Goal: Communication & Community: Share content

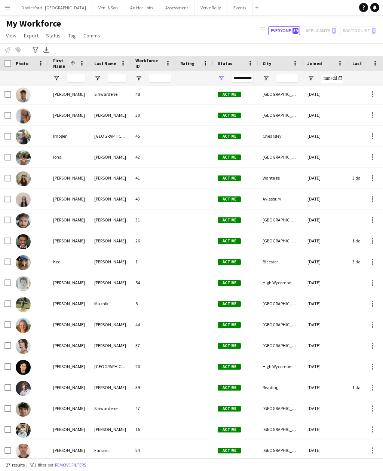
scroll to position [170, 0]
click at [27, 154] on img at bounding box center [23, 157] width 15 height 15
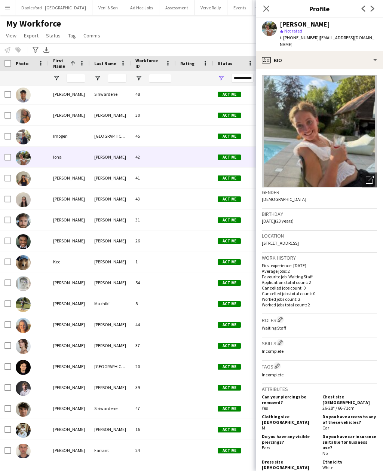
click at [328, 142] on img at bounding box center [319, 131] width 115 height 112
click at [370, 176] on icon "Open photos pop-in" at bounding box center [370, 180] width 8 height 8
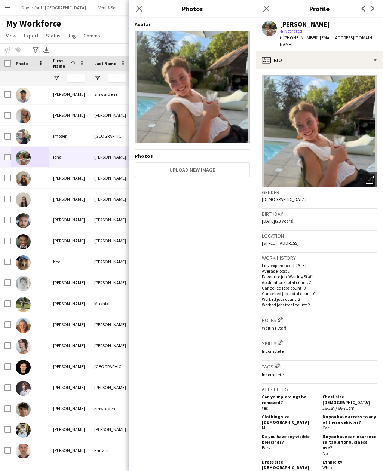
click at [135, 9] on app-icon "Close pop-in" at bounding box center [139, 8] width 9 height 9
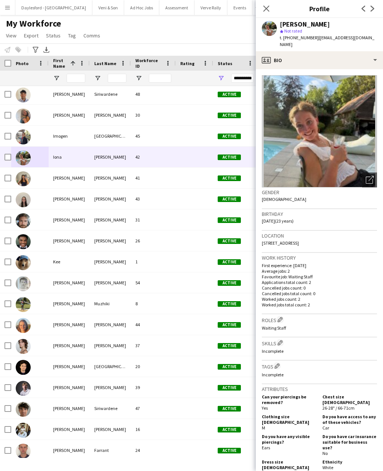
click at [270, 8] on app-icon "Close pop-in" at bounding box center [266, 8] width 9 height 9
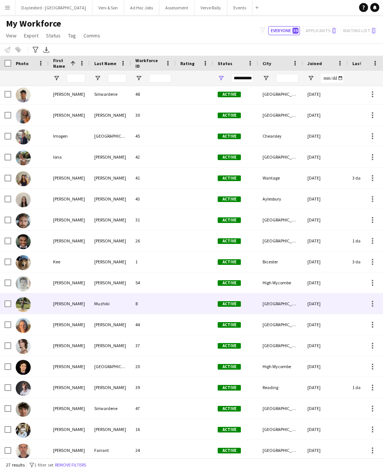
click at [26, 301] on img at bounding box center [23, 304] width 15 height 15
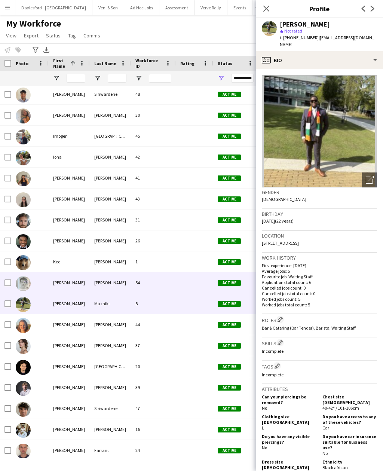
click at [132, 289] on div "54" at bounding box center [153, 282] width 45 height 21
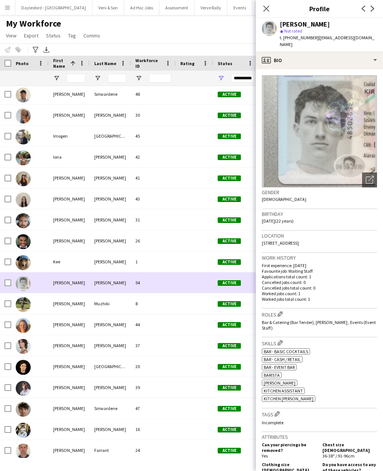
click at [273, 7] on div "Close pop-in" at bounding box center [266, 8] width 21 height 17
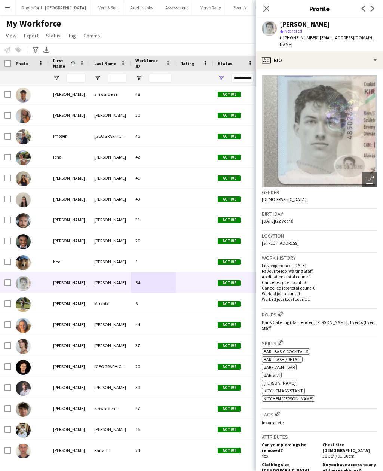
click at [267, 10] on icon at bounding box center [266, 9] width 6 height 6
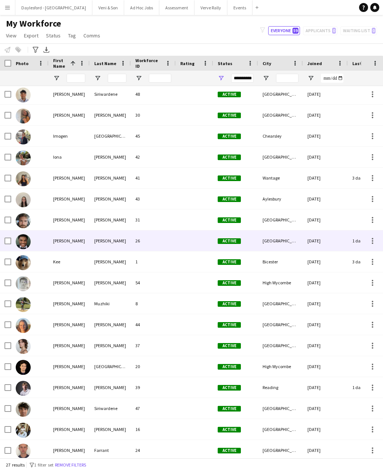
click at [29, 243] on img at bounding box center [23, 241] width 15 height 15
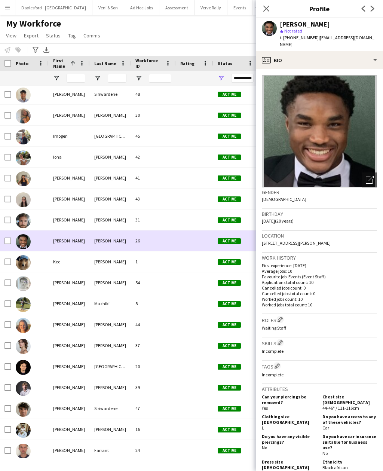
click at [270, 4] on div "Close pop-in" at bounding box center [266, 8] width 21 height 17
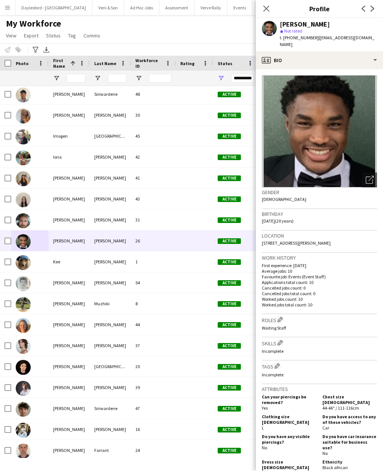
click at [266, 11] on icon "Close pop-in" at bounding box center [266, 9] width 6 height 6
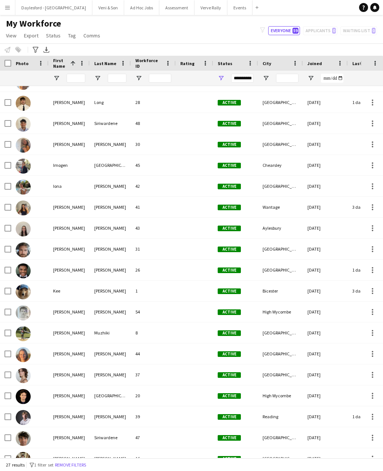
scroll to position [138, 0]
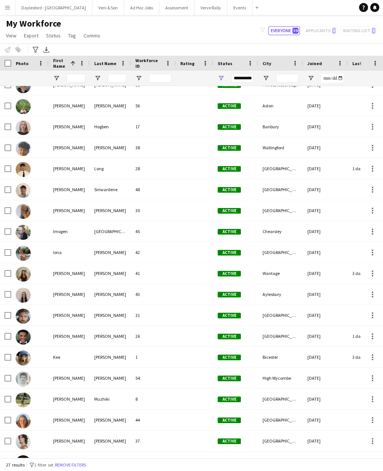
click at [9, 5] on app-icon "Menu" at bounding box center [7, 7] width 6 height 6
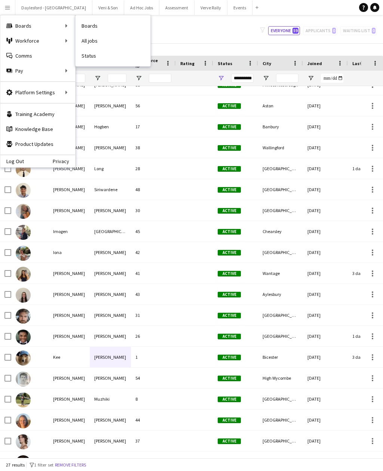
click at [94, 53] on link "Status" at bounding box center [113, 55] width 75 height 15
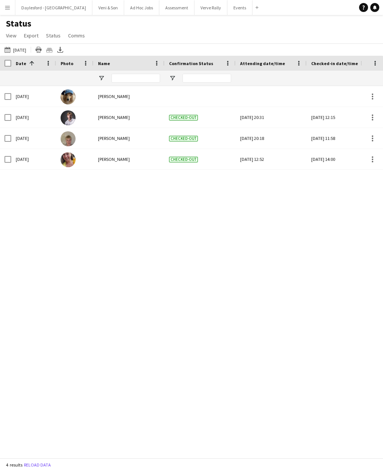
click at [28, 49] on button "[DATE] to [DATE] [DATE]" at bounding box center [15, 49] width 25 height 9
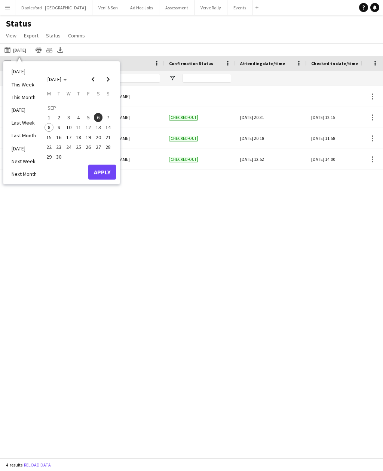
click at [107, 119] on span "7" at bounding box center [108, 117] width 9 height 9
click at [105, 174] on button "Apply" at bounding box center [102, 172] width 28 height 15
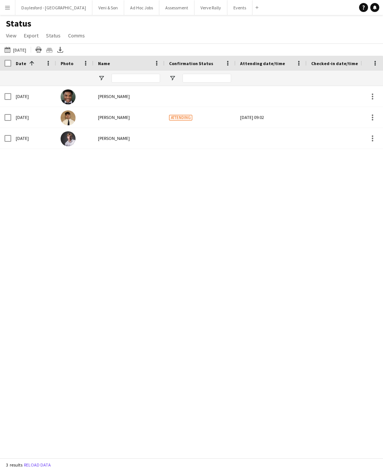
scroll to position [0, 41]
click at [10, 7] on button "Menu" at bounding box center [7, 7] width 15 height 15
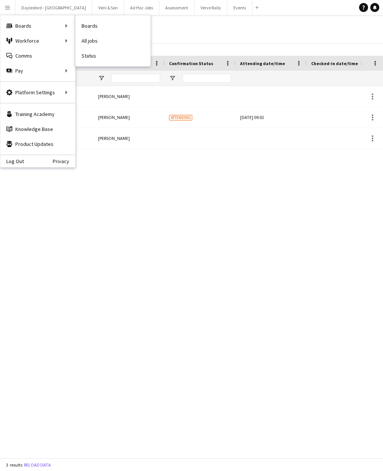
click at [104, 23] on link "Boards" at bounding box center [113, 25] width 75 height 15
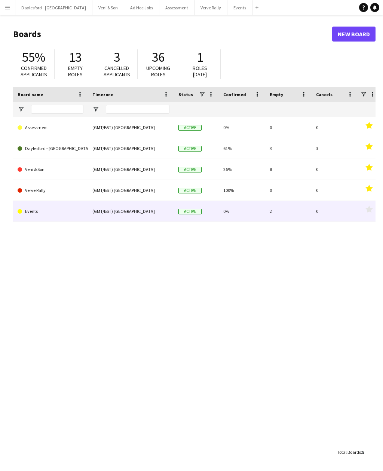
click at [36, 212] on link "Events" at bounding box center [51, 211] width 66 height 21
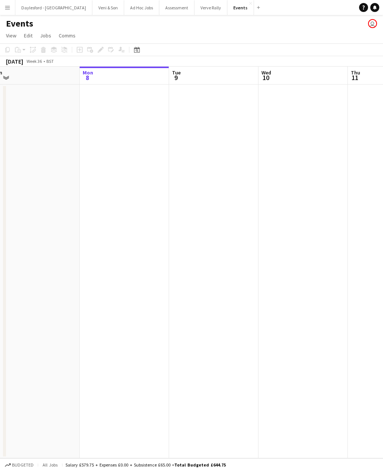
click at [199, 9] on button "Verve Rally Close" at bounding box center [210, 7] width 33 height 15
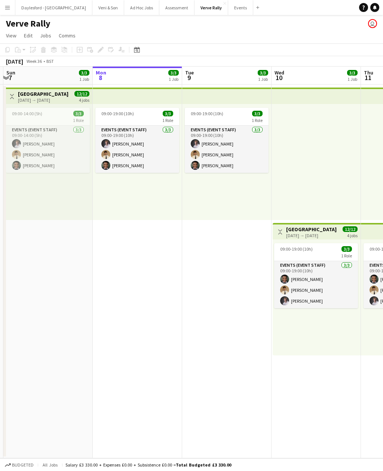
click at [97, 9] on button "Veni & Son Close" at bounding box center [108, 7] width 32 height 15
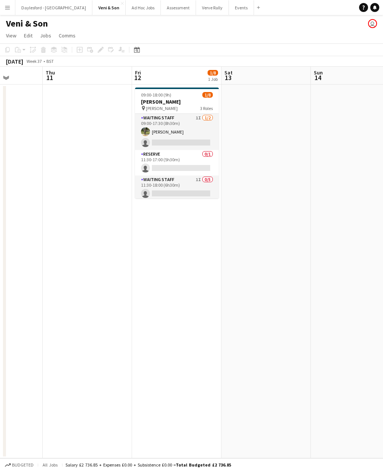
click at [187, 120] on app-card-role "Waiting Staff 1I [DATE] 09:00-17:30 (8h30m) [PERSON_NAME] single-neutral-actions" at bounding box center [177, 132] width 84 height 36
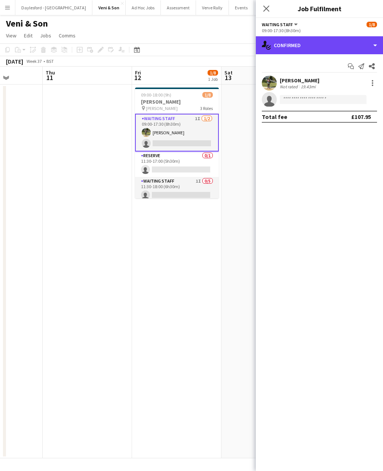
click at [355, 43] on div "single-neutral-actions-check-2 Confirmed" at bounding box center [319, 45] width 127 height 18
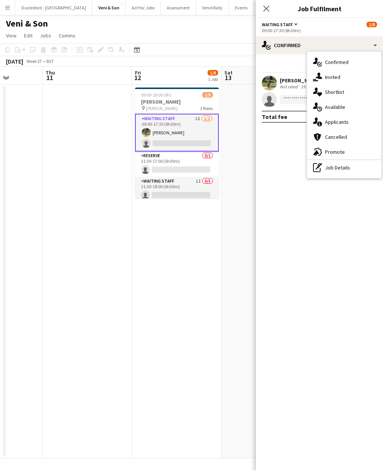
click at [349, 75] on div "single-neutral-actions-share-1 Invited" at bounding box center [344, 77] width 74 height 15
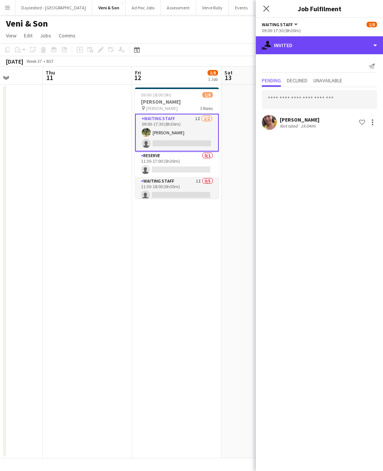
click at [358, 41] on div "single-neutral-actions-share-1 Invited" at bounding box center [319, 45] width 127 height 18
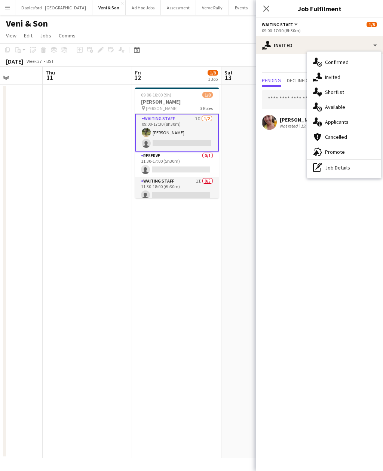
click at [349, 109] on div "single-neutral-actions-upload Available" at bounding box center [344, 106] width 74 height 15
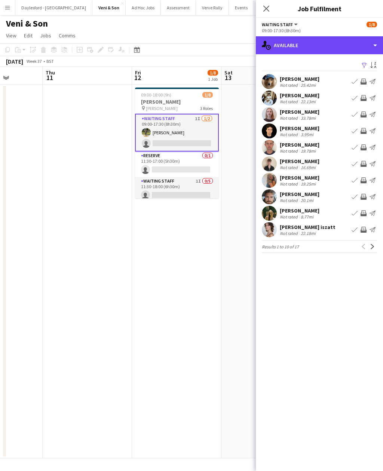
click at [347, 43] on div "single-neutral-actions-upload Available" at bounding box center [319, 45] width 127 height 18
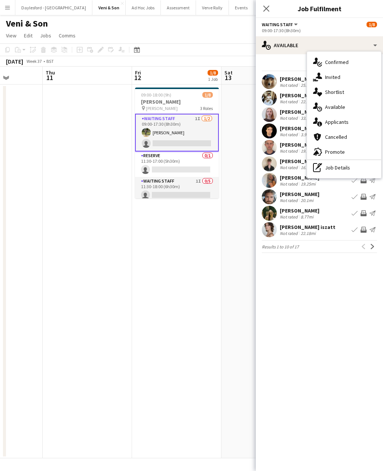
click at [350, 123] on div "single-neutral-actions-information Applicants" at bounding box center [344, 121] width 74 height 15
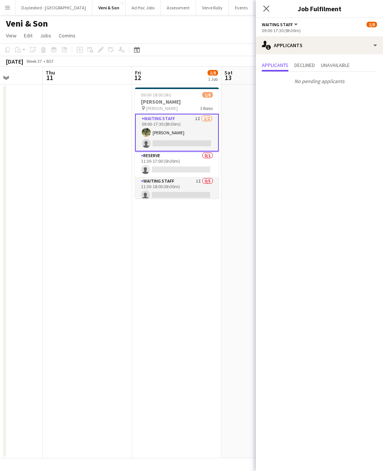
click at [266, 9] on icon at bounding box center [266, 9] width 6 height 6
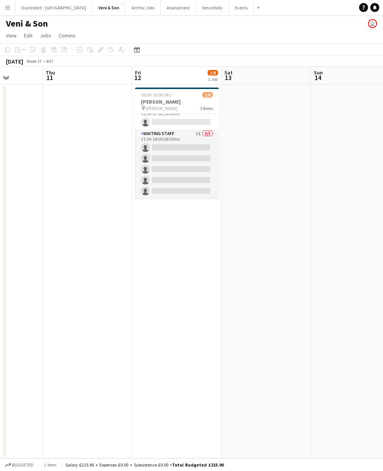
click at [200, 160] on app-card-role "Waiting Staff 1I 0/5 11:30-18:00 (6h30m) single-neutral-actions single-neutral-…" at bounding box center [177, 163] width 84 height 69
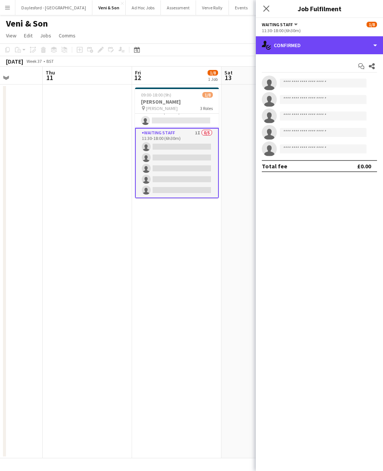
click at [327, 43] on div "single-neutral-actions-check-2 Confirmed" at bounding box center [319, 45] width 127 height 18
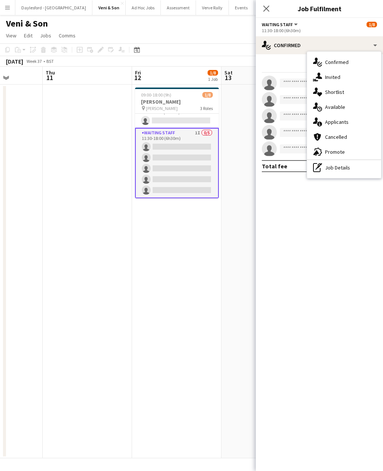
click at [348, 74] on div "single-neutral-actions-share-1 Invited" at bounding box center [344, 77] width 74 height 15
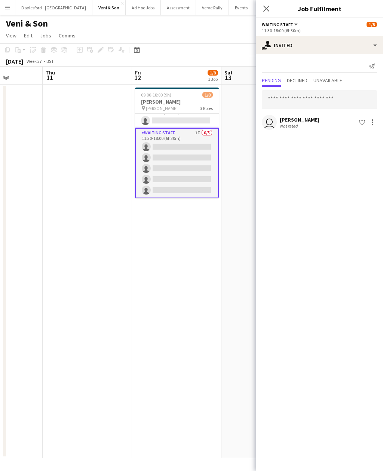
click at [351, 82] on div "Pending Declined Unavailable" at bounding box center [319, 82] width 115 height 12
click at [336, 79] on span "Unavailable" at bounding box center [327, 80] width 29 height 5
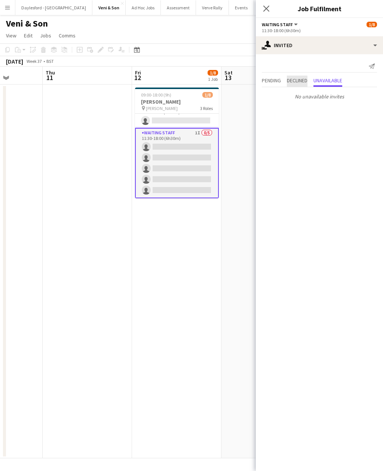
click at [306, 79] on span "Declined" at bounding box center [297, 80] width 21 height 5
click at [267, 7] on icon "Close pop-in" at bounding box center [266, 9] width 6 height 6
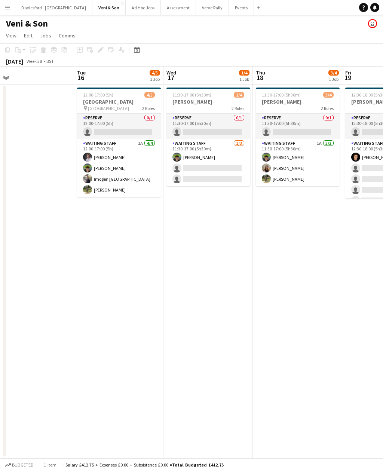
scroll to position [0, 200]
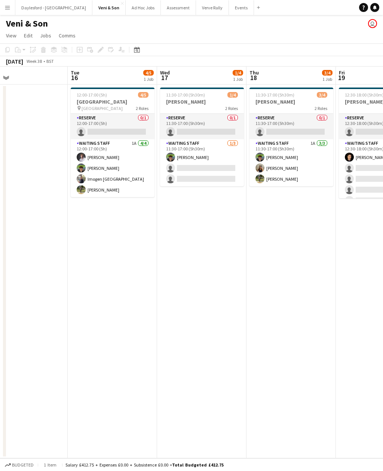
click at [141, 165] on app-card-role "Waiting Staff 1A [DATE] 12:00-17:00 (5h) [PERSON_NAME] [PERSON_NAME] [PERSON_NA…" at bounding box center [113, 168] width 84 height 58
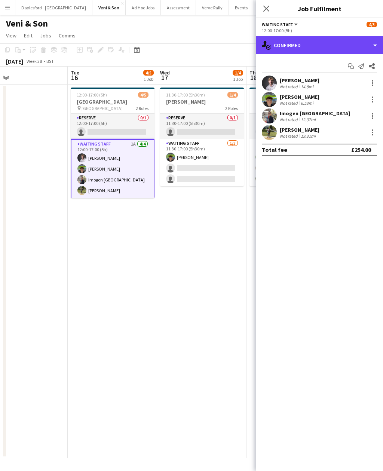
click at [313, 47] on div "single-neutral-actions-check-2 Confirmed" at bounding box center [319, 45] width 127 height 18
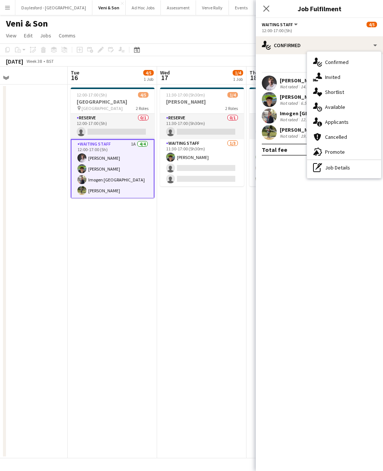
click at [353, 123] on div "single-neutral-actions-information Applicants" at bounding box center [344, 121] width 74 height 15
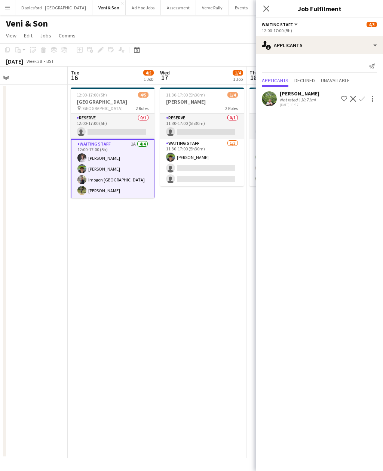
scroll to position [0, 0]
click at [209, 214] on app-date-cell "11:30-17:00 (5h30m) 1/4 [PERSON_NAME] 2 Roles Reserve 0/1 11:30-17:00 (5h30m) s…" at bounding box center [201, 272] width 89 height 374
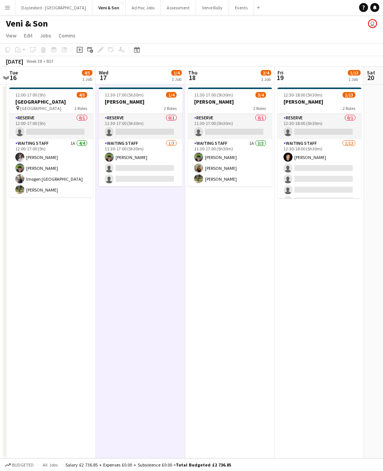
scroll to position [14, 0]
click at [254, 154] on app-card-role "Waiting Staff 1A [DATE] 11:30-17:00 (5h30m) [PERSON_NAME] [PERSON_NAME] [PERSON…" at bounding box center [230, 162] width 84 height 47
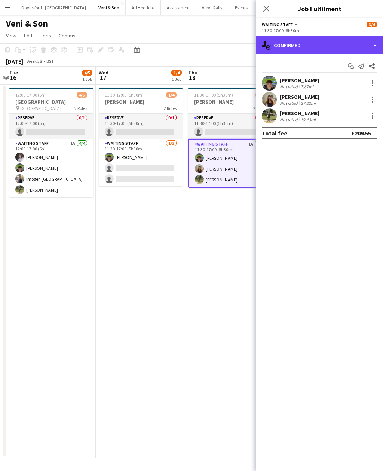
click at [330, 40] on div "single-neutral-actions-check-2 Confirmed" at bounding box center [319, 45] width 127 height 18
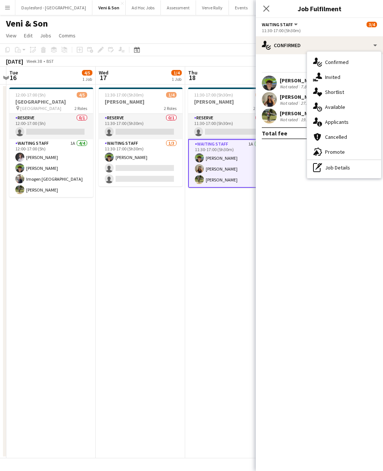
click at [348, 123] on div "single-neutral-actions-information Applicants" at bounding box center [344, 121] width 74 height 15
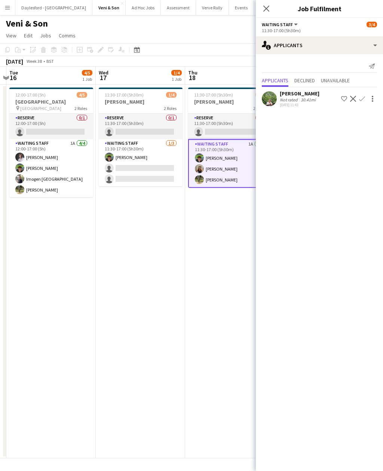
click at [229, 216] on app-date-cell "11:30-17:00 (5h30m) 3/4 [PERSON_NAME] 2 Roles Reserve 0/1 11:30-17:00 (5h30m) s…" at bounding box center [229, 272] width 89 height 374
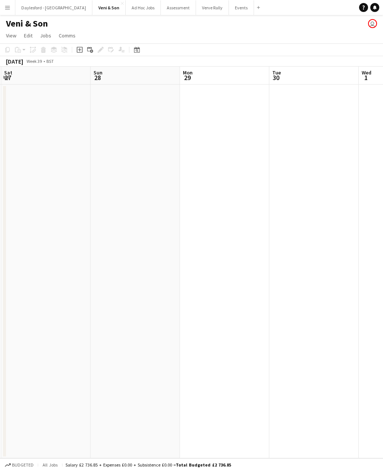
scroll to position [0, 183]
click at [61, 9] on button "Daylesford - [GEOGRAPHIC_DATA] Close" at bounding box center [53, 7] width 77 height 15
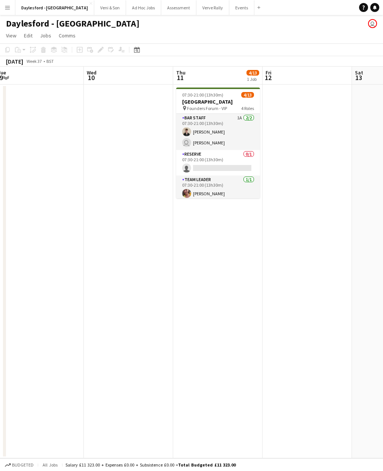
click at [242, 130] on app-card-role "Bar Staff 1A [DATE] 07:30-21:00 (13h30m) [PERSON_NAME] user [PERSON_NAME]" at bounding box center [218, 132] width 84 height 36
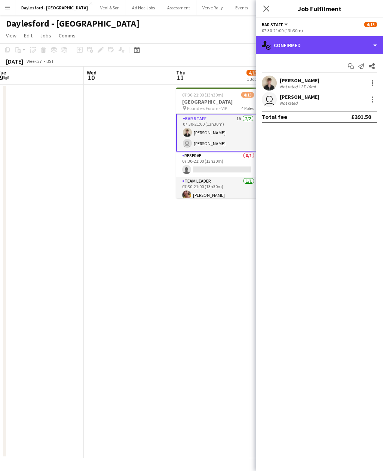
click at [335, 54] on div "single-neutral-actions-check-2 Confirmed" at bounding box center [319, 45] width 127 height 18
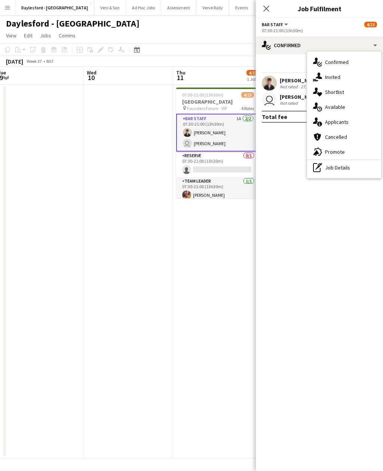
click at [349, 134] on div "cancellation Cancelled" at bounding box center [344, 136] width 74 height 15
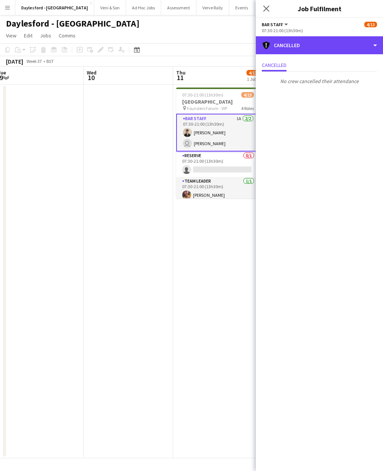
click at [348, 54] on div "cancellation Cancelled" at bounding box center [319, 45] width 127 height 18
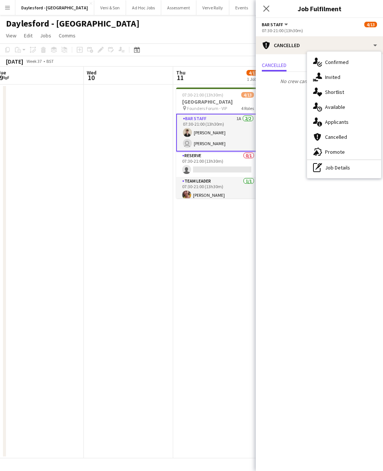
click at [349, 137] on div "cancellation Cancelled" at bounding box center [344, 136] width 74 height 15
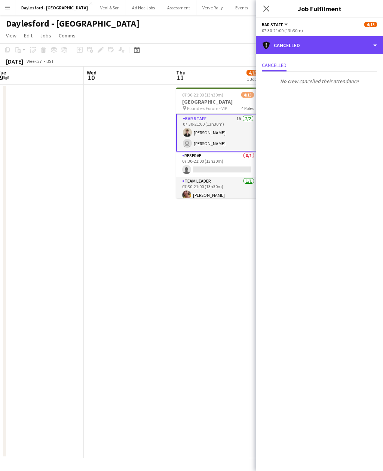
click at [352, 54] on div "cancellation Cancelled" at bounding box center [319, 45] width 127 height 18
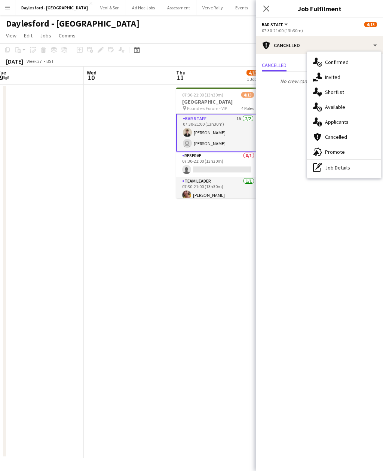
click at [331, 132] on div "cancellation Cancelled" at bounding box center [344, 136] width 74 height 15
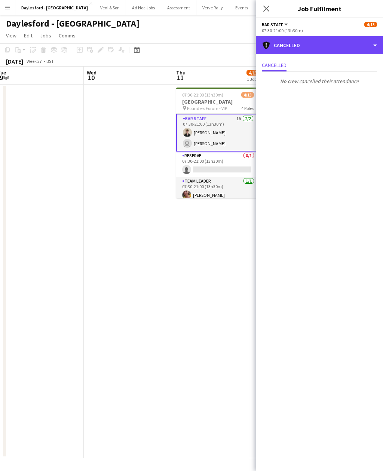
click at [339, 53] on div "cancellation Cancelled" at bounding box center [319, 45] width 127 height 18
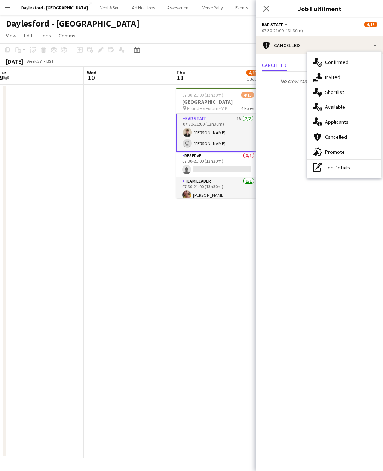
click at [343, 118] on div "single-neutral-actions-information Applicants" at bounding box center [344, 121] width 74 height 15
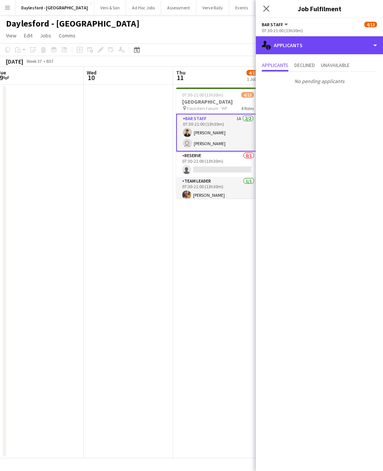
click at [340, 53] on div "single-neutral-actions-information Applicants" at bounding box center [319, 45] width 127 height 18
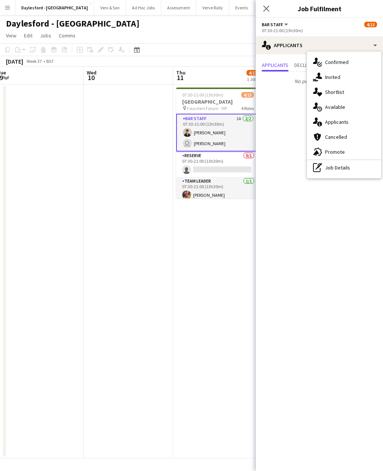
click at [345, 92] on div "single-neutral-actions-heart Shortlist" at bounding box center [344, 92] width 74 height 15
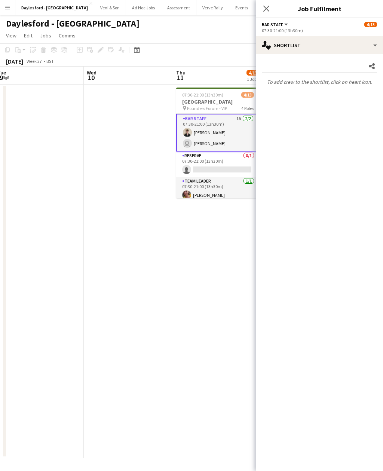
click at [331, 61] on div "Share" at bounding box center [319, 66] width 115 height 12
click at [372, 62] on app-icon "Share" at bounding box center [372, 66] width 10 height 10
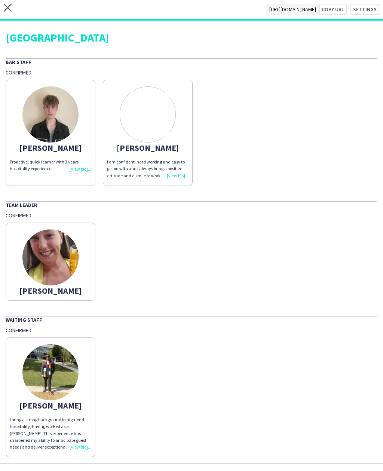
click at [379, 58] on div "Heritage House Bar Staff Confirmed [PERSON_NAME] Proactive, quick learner with …" at bounding box center [191, 242] width 383 height 442
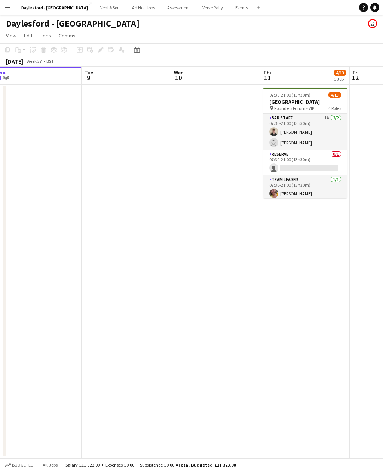
scroll to position [0, 293]
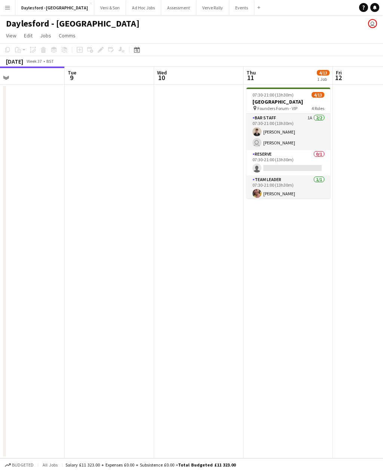
click at [310, 102] on h3 "[GEOGRAPHIC_DATA]" at bounding box center [288, 101] width 84 height 7
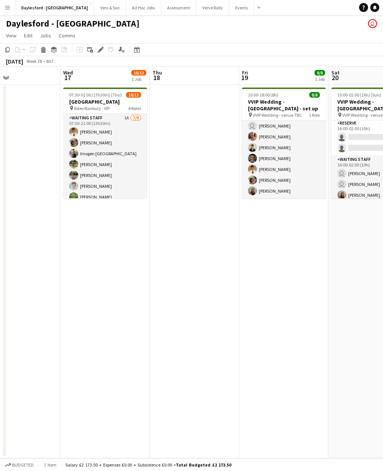
scroll to position [0, 302]
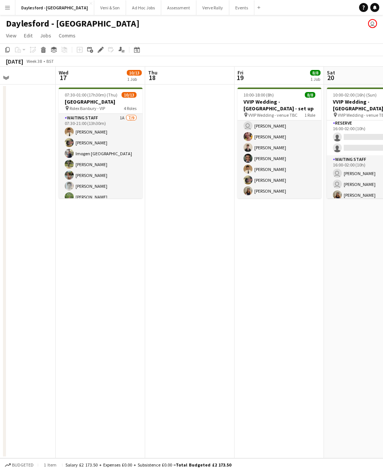
click at [130, 164] on app-card-role "Waiting Staff 1A [DATE] 07:30-21:00 (13h30m) [PERSON_NAME] [PERSON_NAME] [PERSO…" at bounding box center [101, 170] width 84 height 112
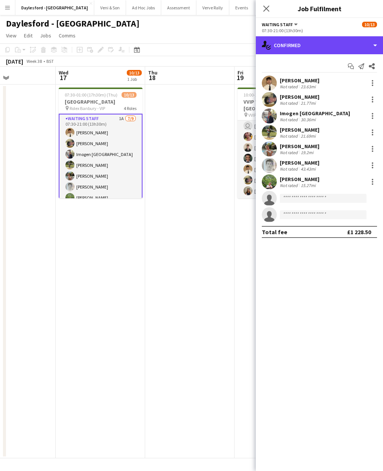
click at [334, 43] on div "single-neutral-actions-check-2 Confirmed" at bounding box center [319, 45] width 127 height 18
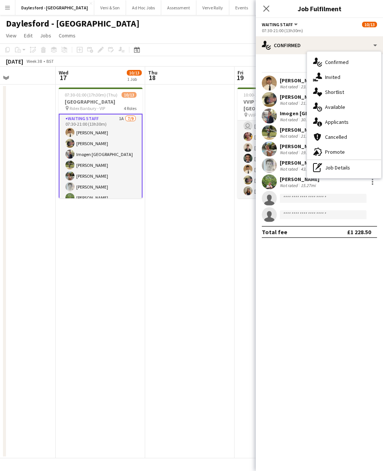
click at [339, 122] on span "Applicants" at bounding box center [337, 122] width 24 height 7
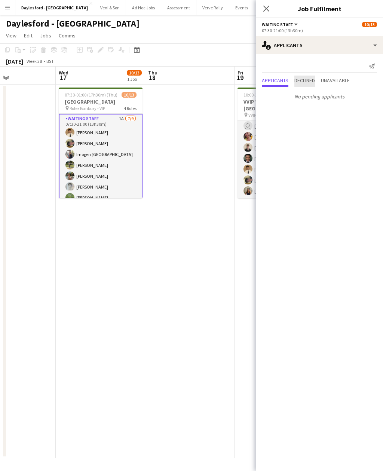
click at [309, 80] on span "Declined" at bounding box center [304, 80] width 21 height 5
click at [332, 80] on p "No declined applicants" at bounding box center [319, 81] width 127 height 13
click at [338, 64] on span "Unavailable" at bounding box center [335, 64] width 29 height 5
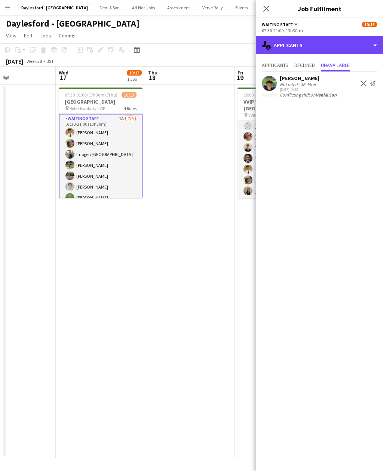
click at [334, 42] on div "single-neutral-actions-information Applicants" at bounding box center [319, 45] width 127 height 18
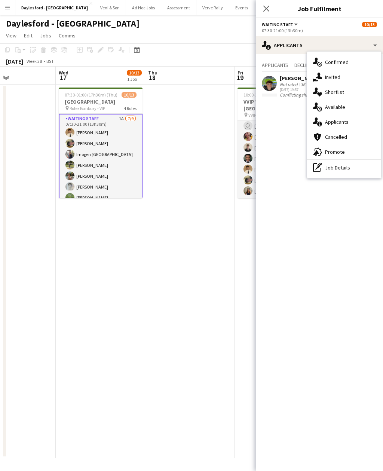
click at [274, 153] on mat-expansion-panel "users2 Applicants Applicants Declined Unavailable [PERSON_NAME] Not rated 36.44…" at bounding box center [319, 262] width 127 height 417
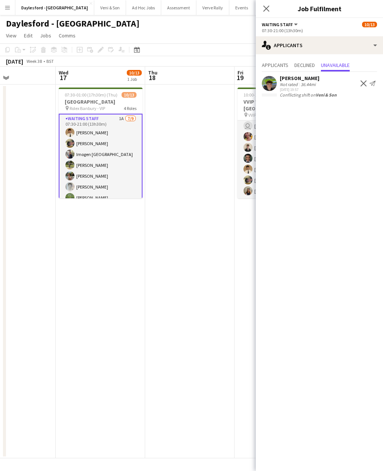
click at [270, 8] on app-icon "Close pop-in" at bounding box center [266, 8] width 9 height 9
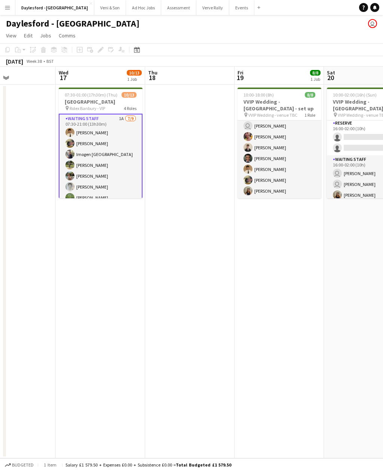
click at [116, 104] on h3 "[GEOGRAPHIC_DATA]" at bounding box center [101, 101] width 84 height 7
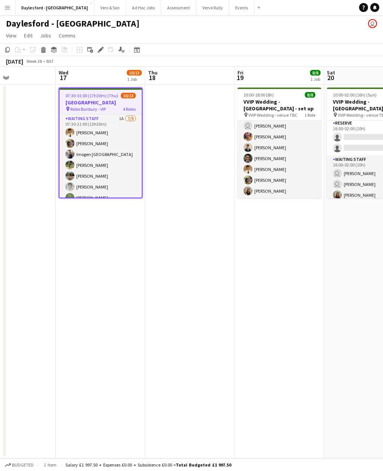
click at [120, 135] on app-card-role "Waiting Staff 1A [DATE] 07:30-21:00 (13h30m) [PERSON_NAME] [PERSON_NAME] [PERSO…" at bounding box center [100, 170] width 82 height 112
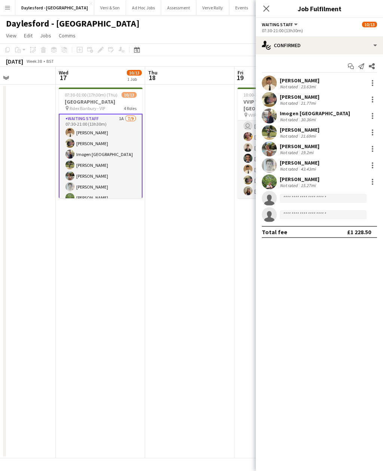
click at [374, 67] on icon at bounding box center [372, 66] width 6 height 6
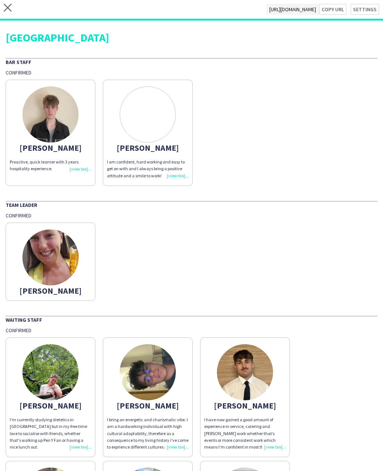
click at [337, 10] on button "Copy url" at bounding box center [333, 9] width 28 height 11
click at [11, 6] on icon "close" at bounding box center [8, 8] width 8 height 8
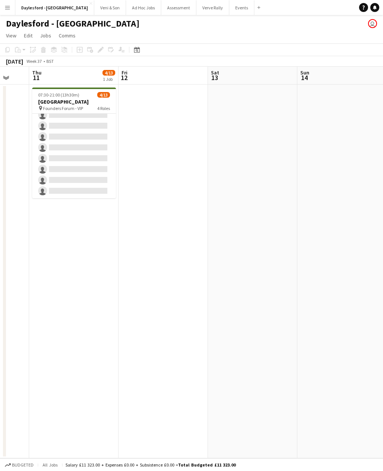
scroll to position [115, 0]
